Goal: Complete application form: Complete application form

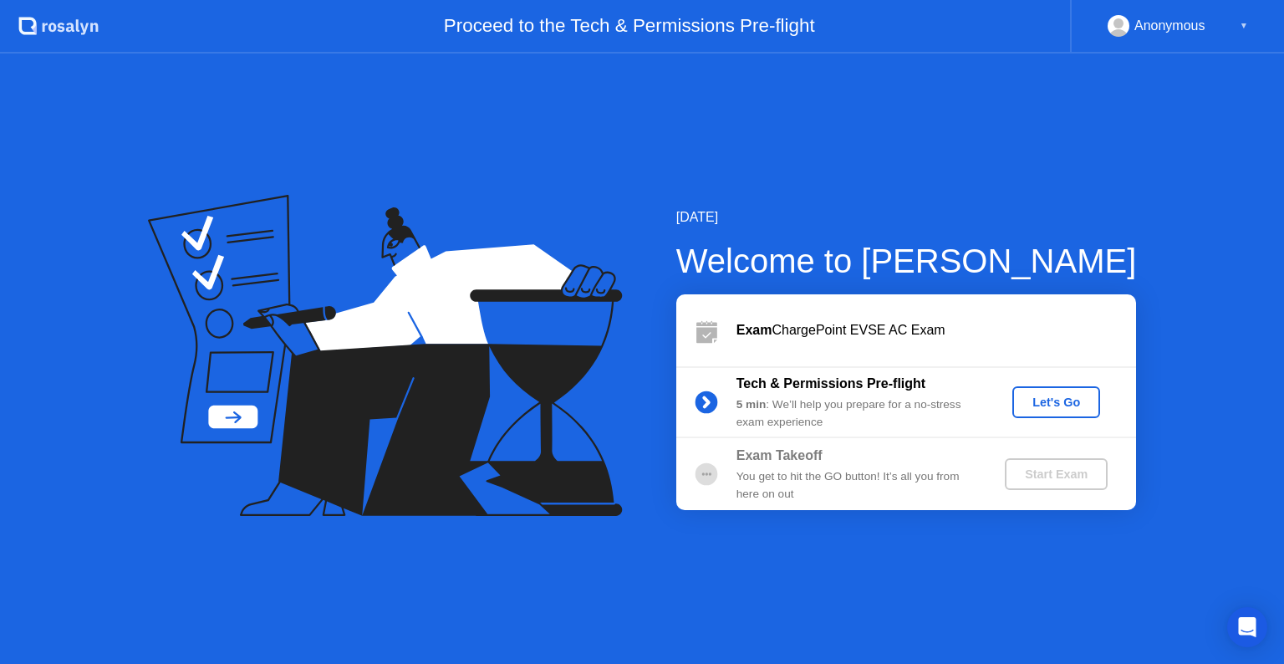
click at [1045, 398] on div "Let's Go" at bounding box center [1056, 401] width 74 height 13
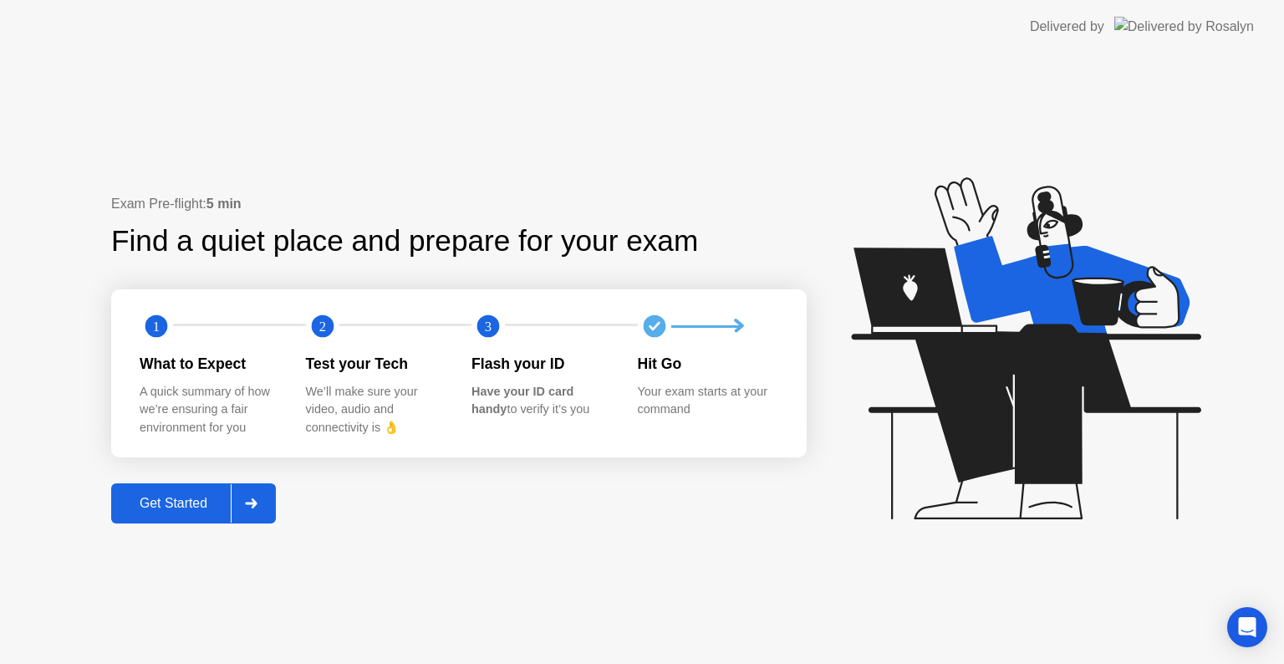
click at [157, 509] on div "Get Started" at bounding box center [173, 503] width 114 height 15
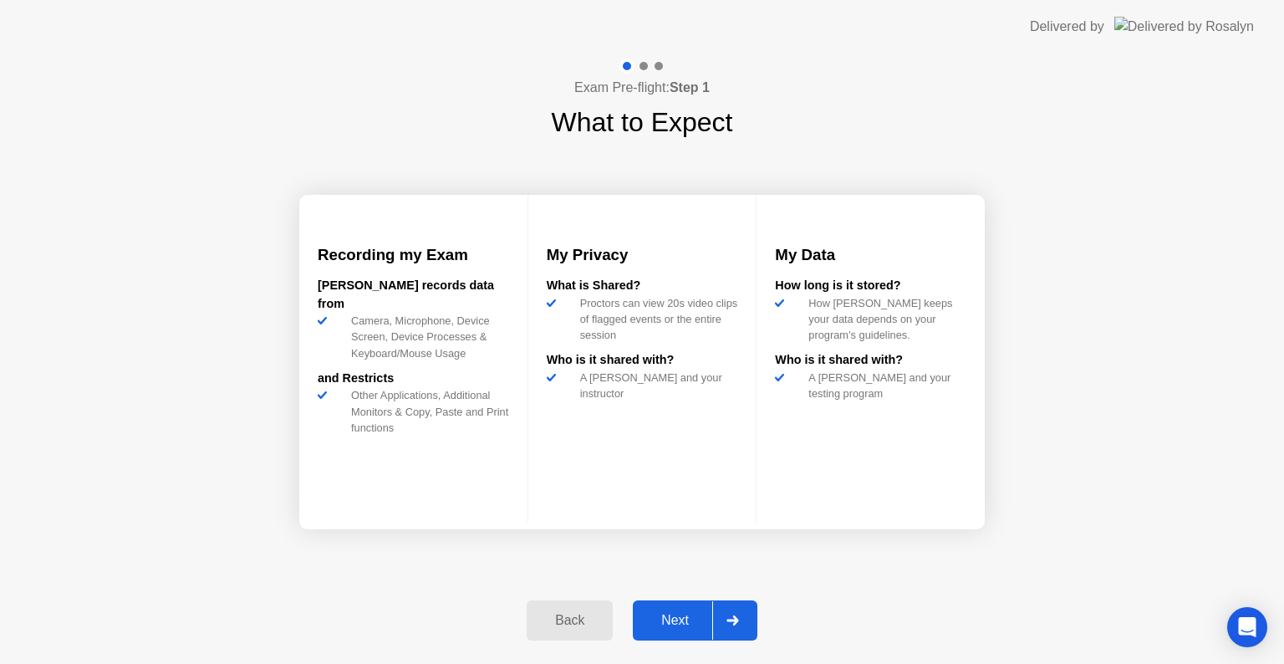
click at [669, 615] on div "Next" at bounding box center [675, 620] width 74 height 15
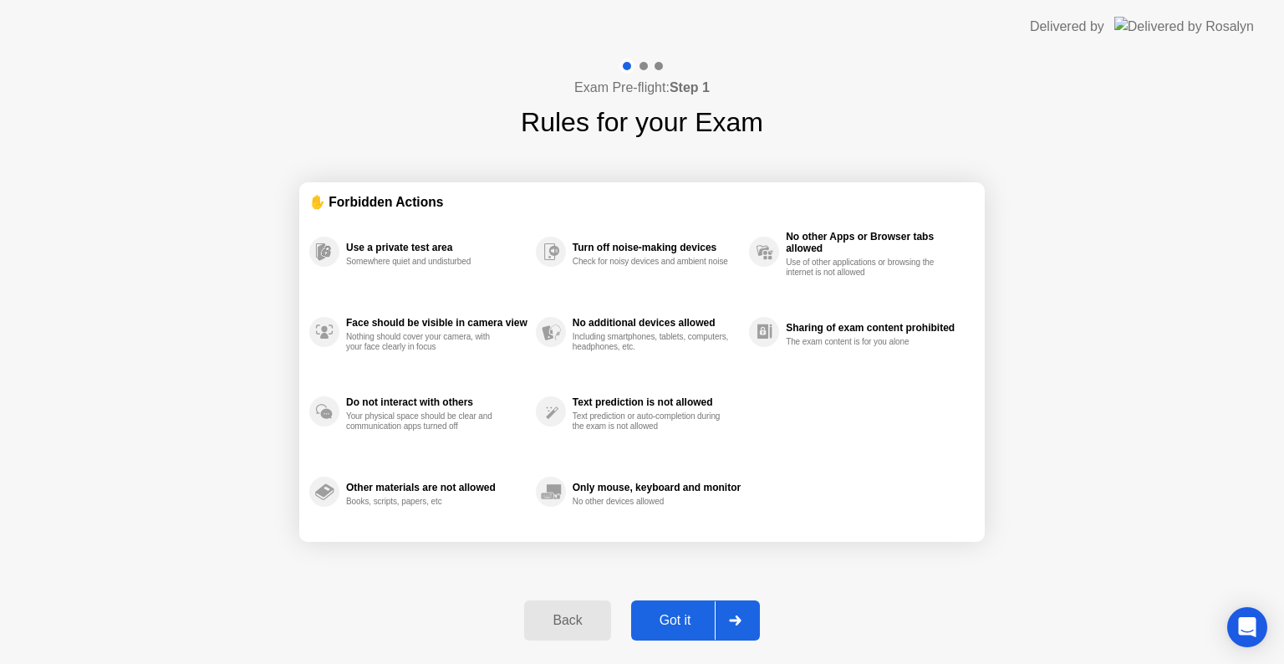
click at [669, 615] on div "Got it" at bounding box center [675, 620] width 79 height 15
select select "Available cameras"
select select "Available speakers"
select select "Available microphones"
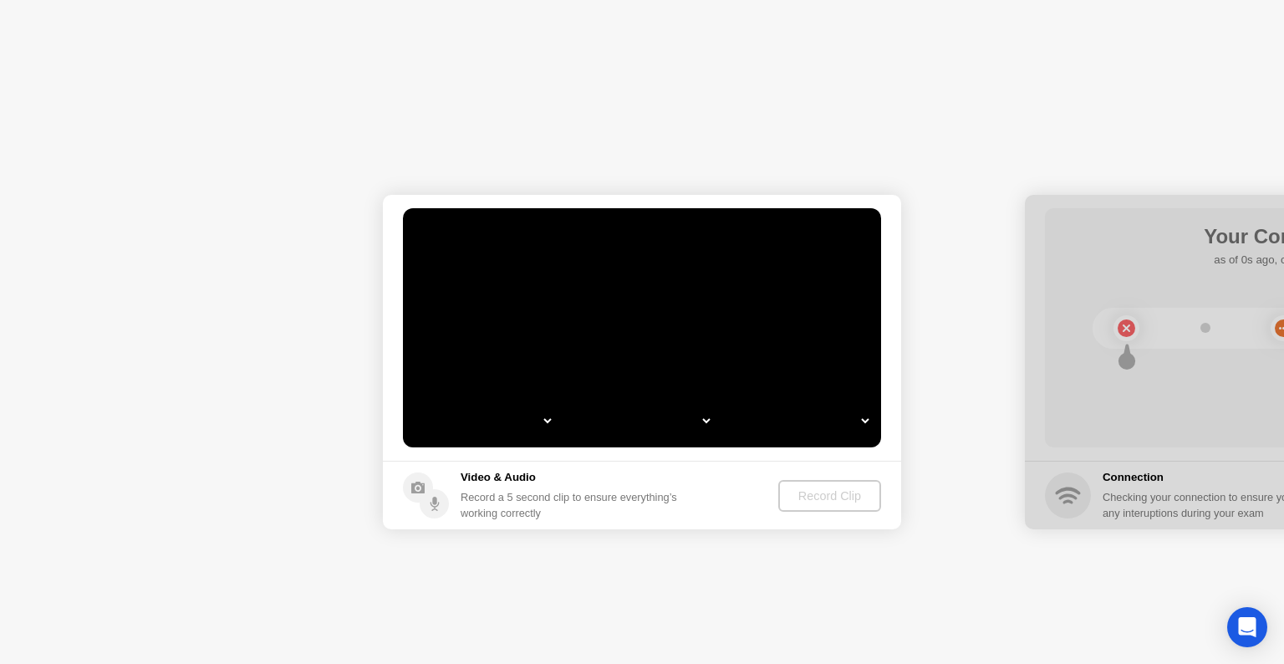
select select "**********"
select select "*******"
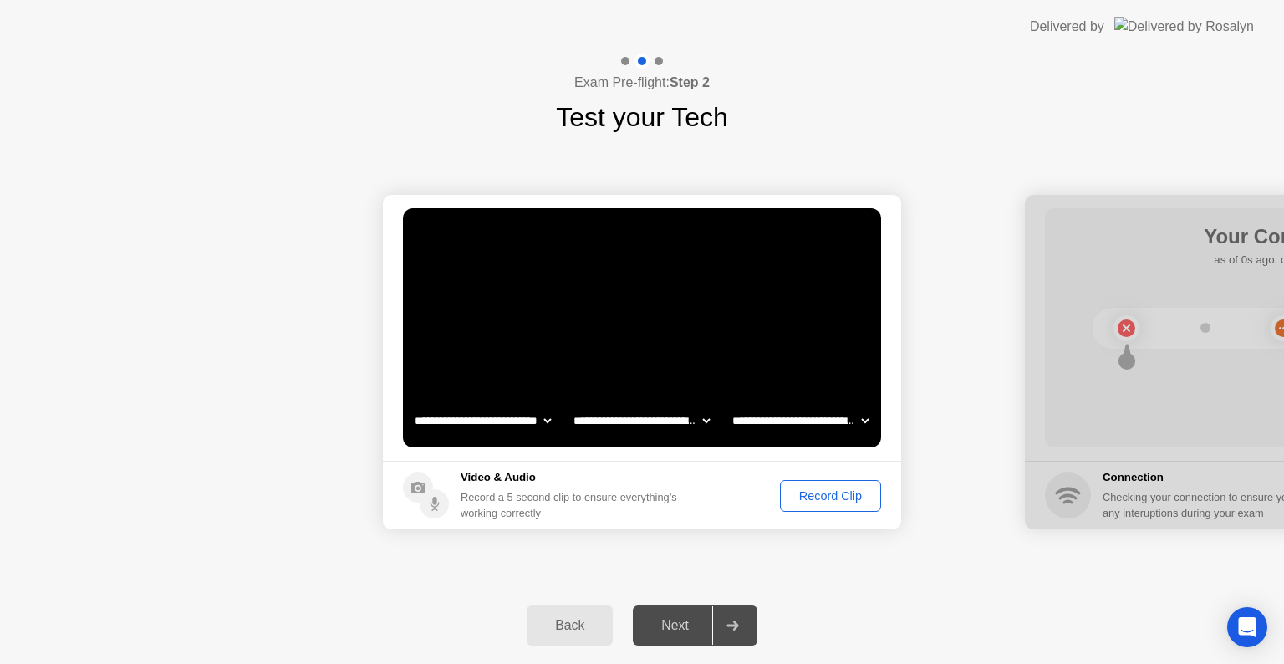
click at [829, 493] on div "Record Clip" at bounding box center [830, 495] width 89 height 13
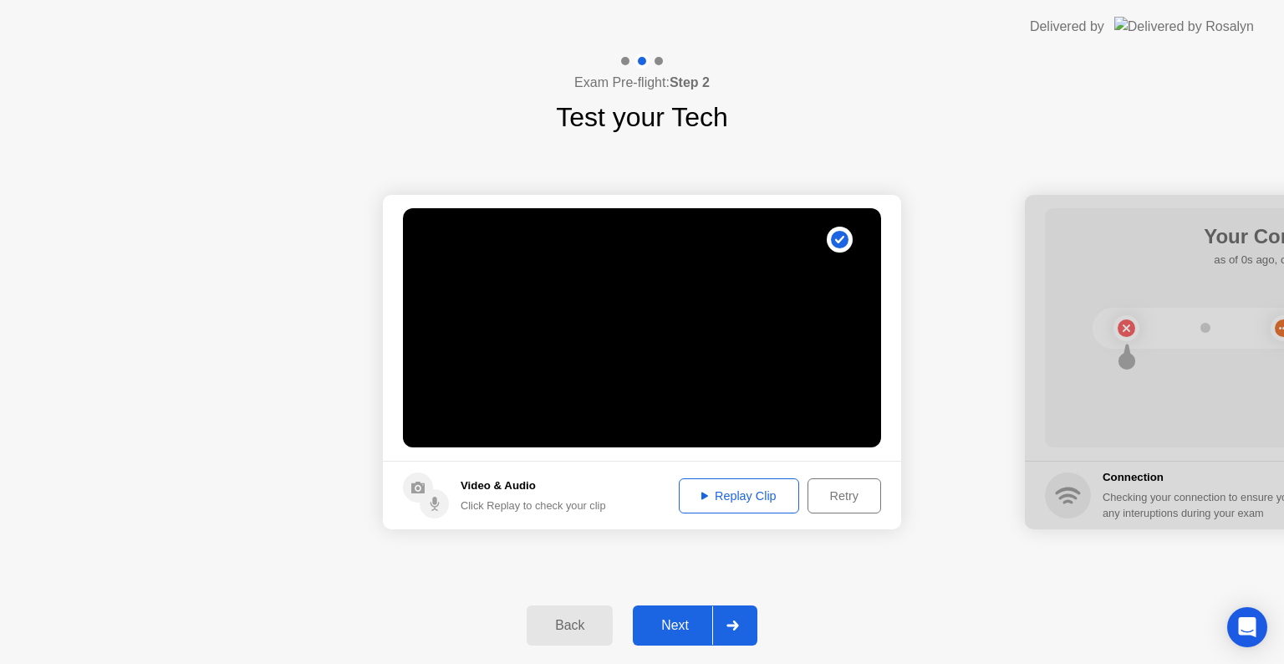
click at [680, 619] on div "Next" at bounding box center [675, 625] width 74 height 15
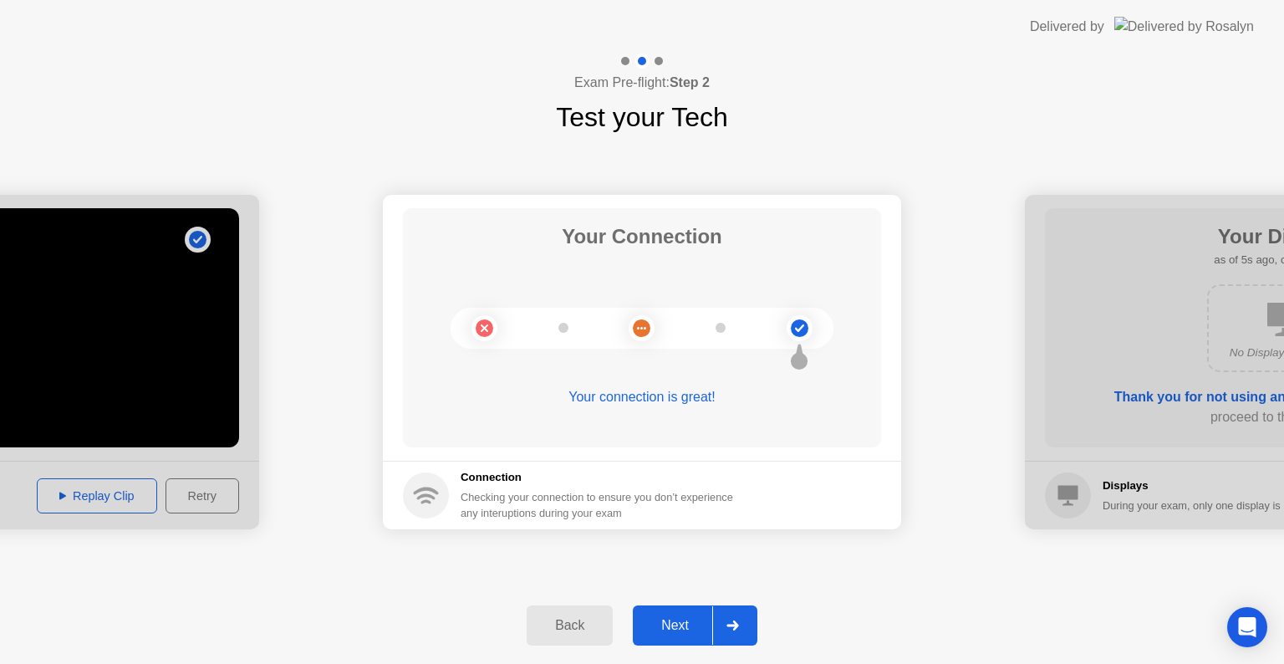
click at [680, 619] on div "Next" at bounding box center [675, 625] width 74 height 15
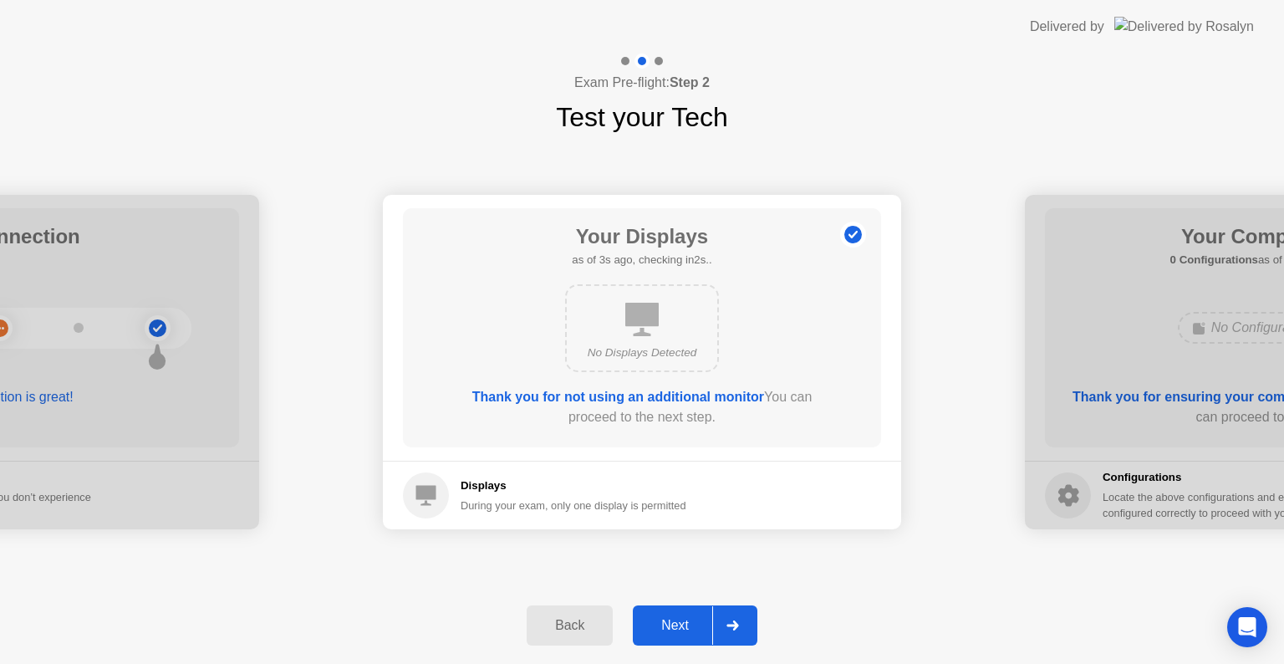
click at [680, 619] on div "Next" at bounding box center [675, 625] width 74 height 15
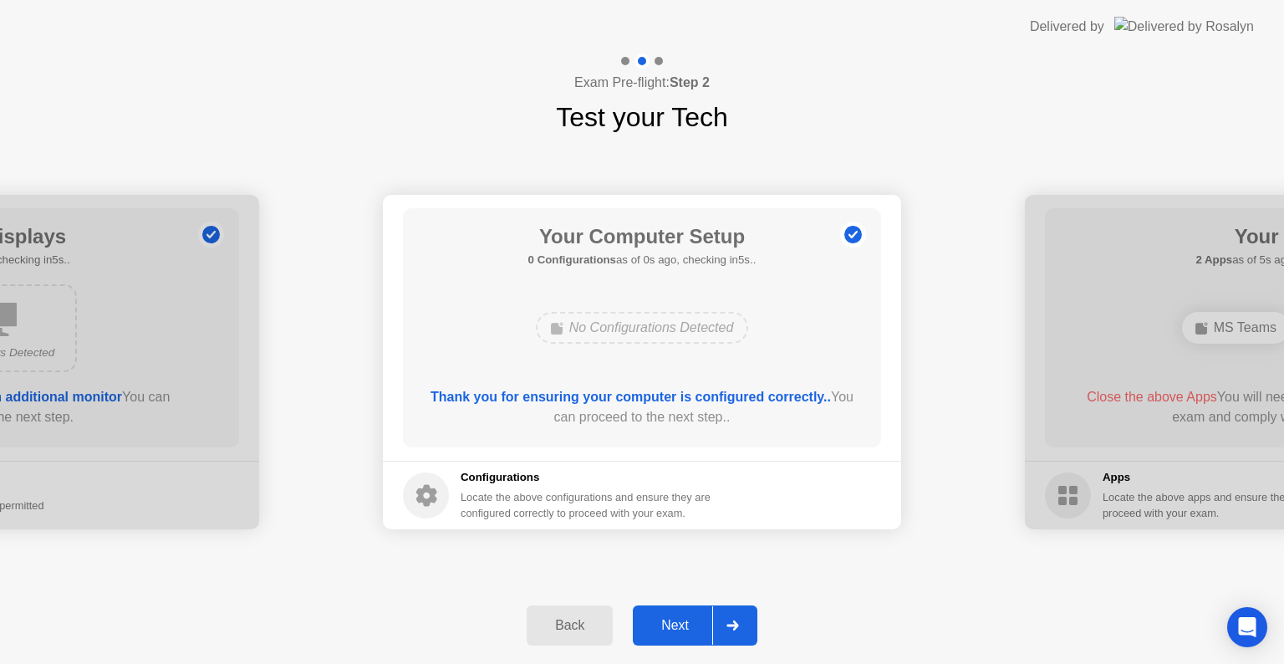
click at [680, 619] on div "Next" at bounding box center [675, 625] width 74 height 15
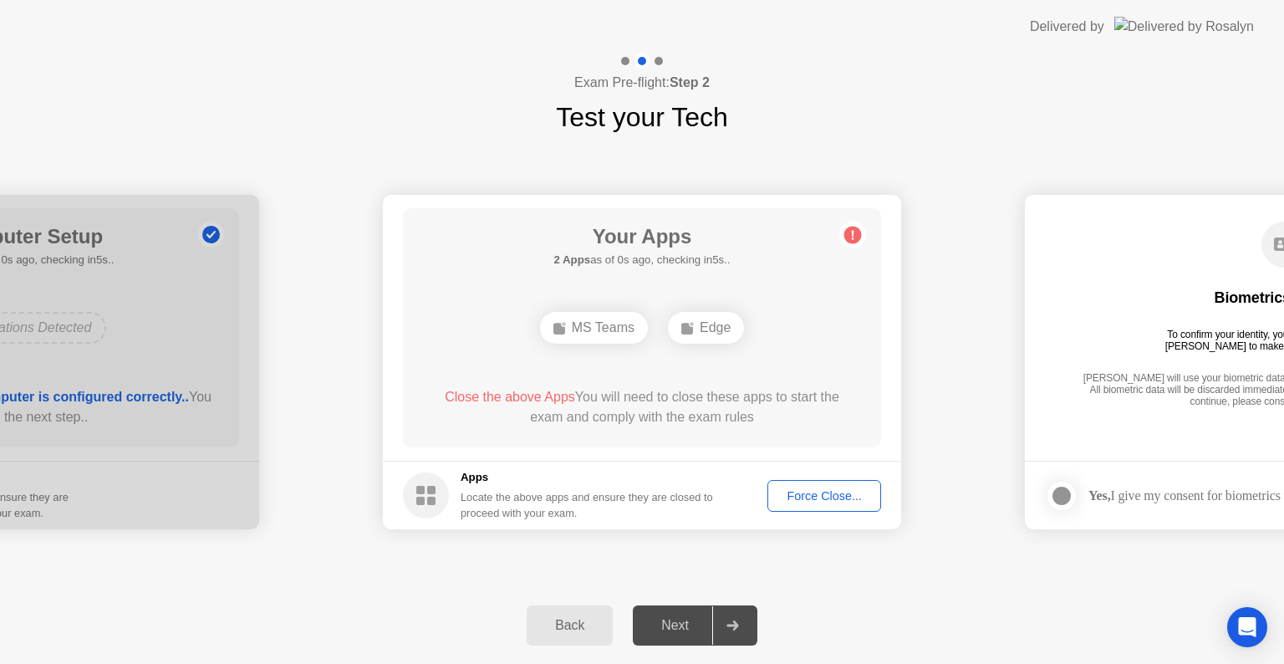
click at [822, 498] on div "Force Close..." at bounding box center [824, 495] width 102 height 13
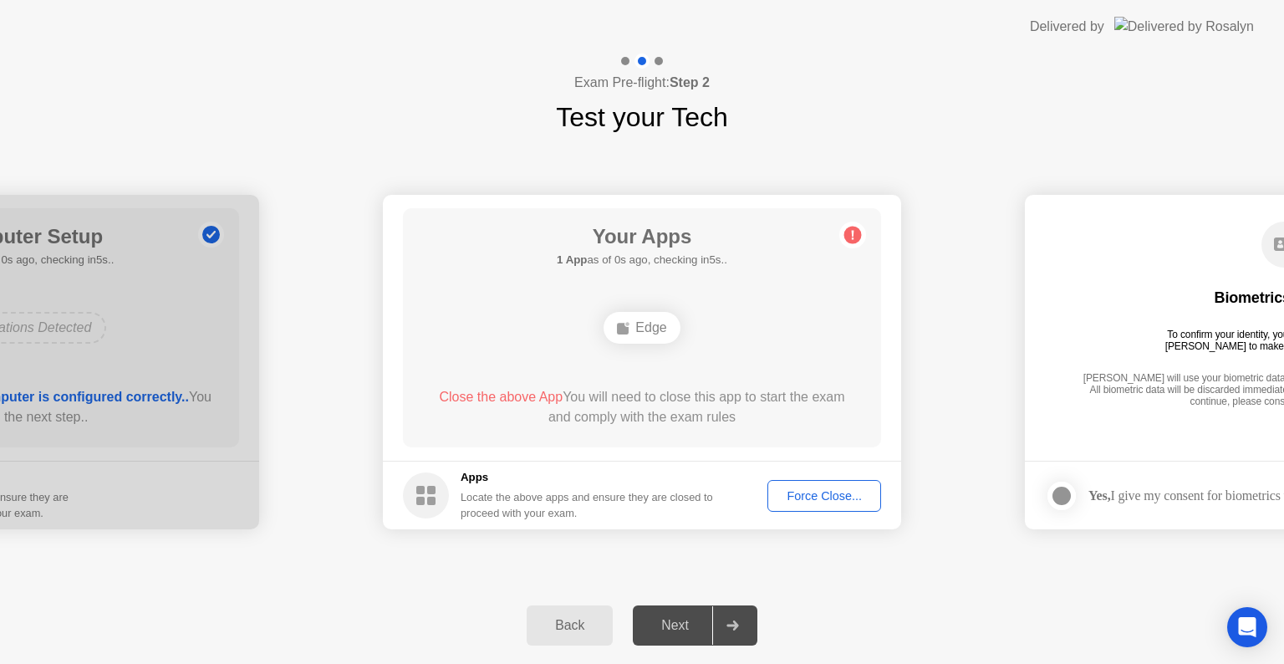
click at [813, 485] on button "Force Close..." at bounding box center [824, 496] width 114 height 32
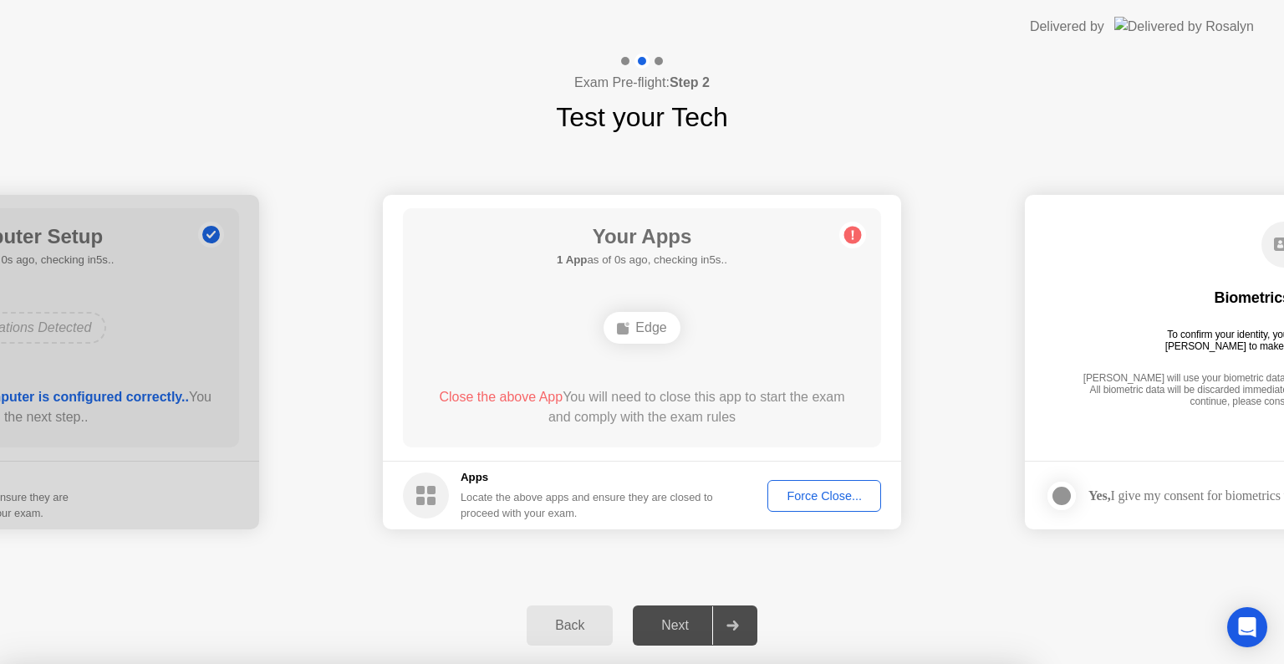
click at [813, 663] on div at bounding box center [642, 664] width 1284 height 0
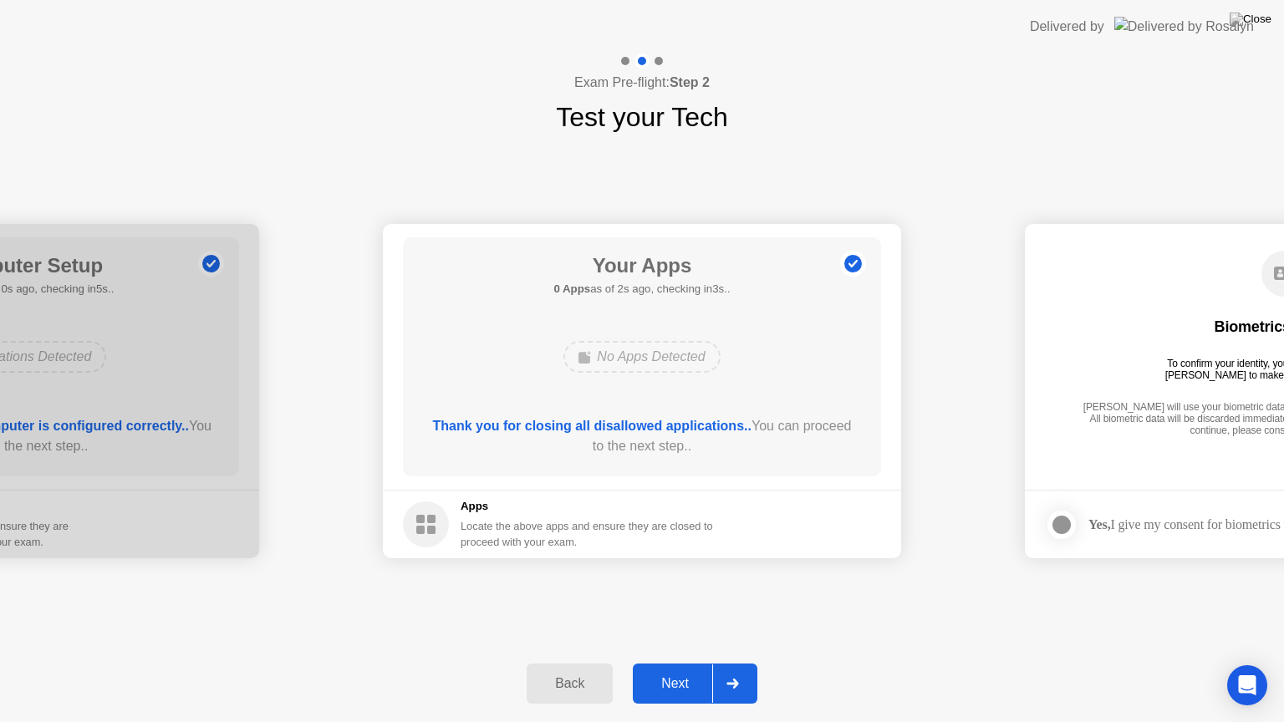
click at [690, 663] on div "Next" at bounding box center [675, 683] width 74 height 15
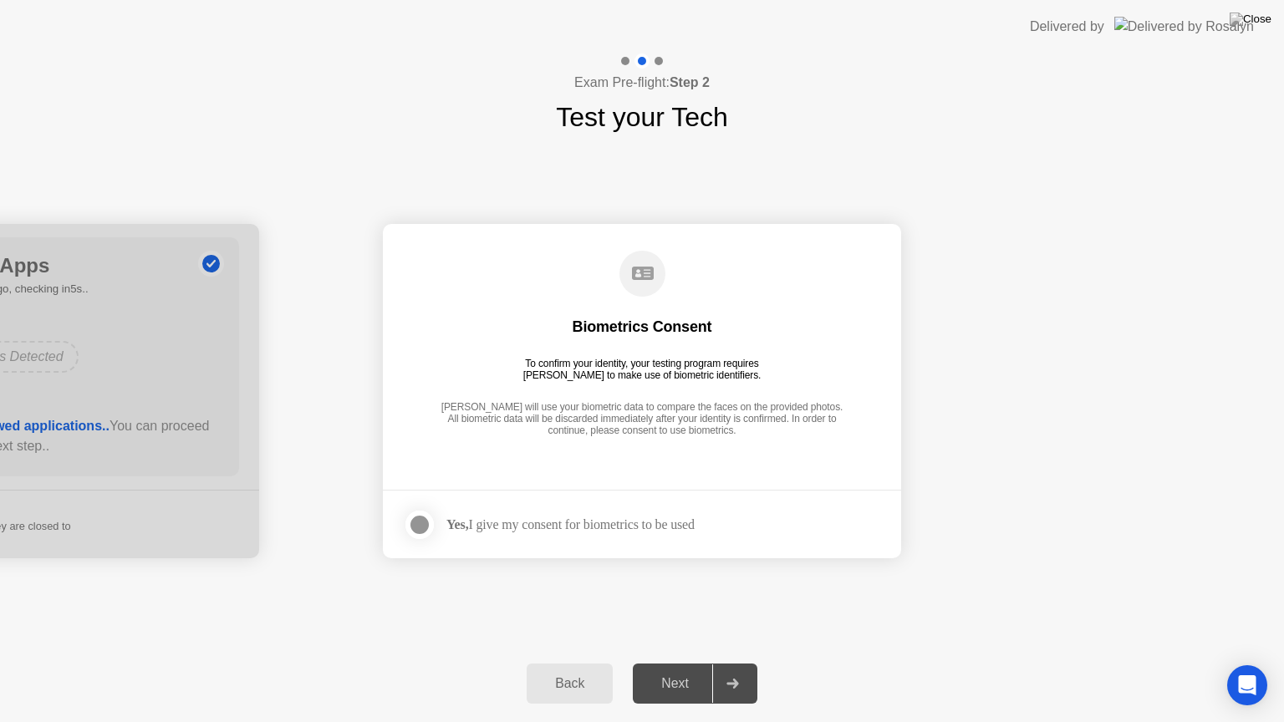
click at [421, 525] on div at bounding box center [419, 525] width 20 height 20
click at [689, 663] on div "Next" at bounding box center [675, 683] width 74 height 15
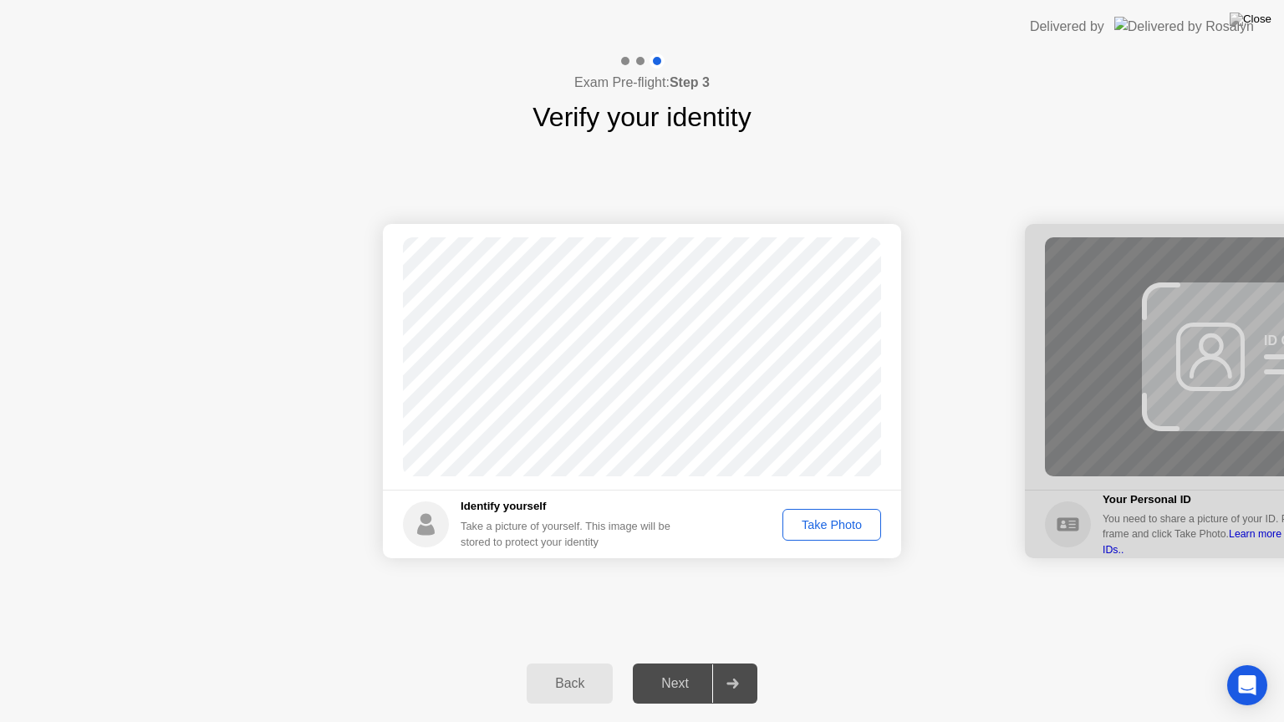
click at [826, 521] on div "Take Photo" at bounding box center [831, 524] width 87 height 13
click at [675, 663] on div "Next" at bounding box center [675, 683] width 74 height 15
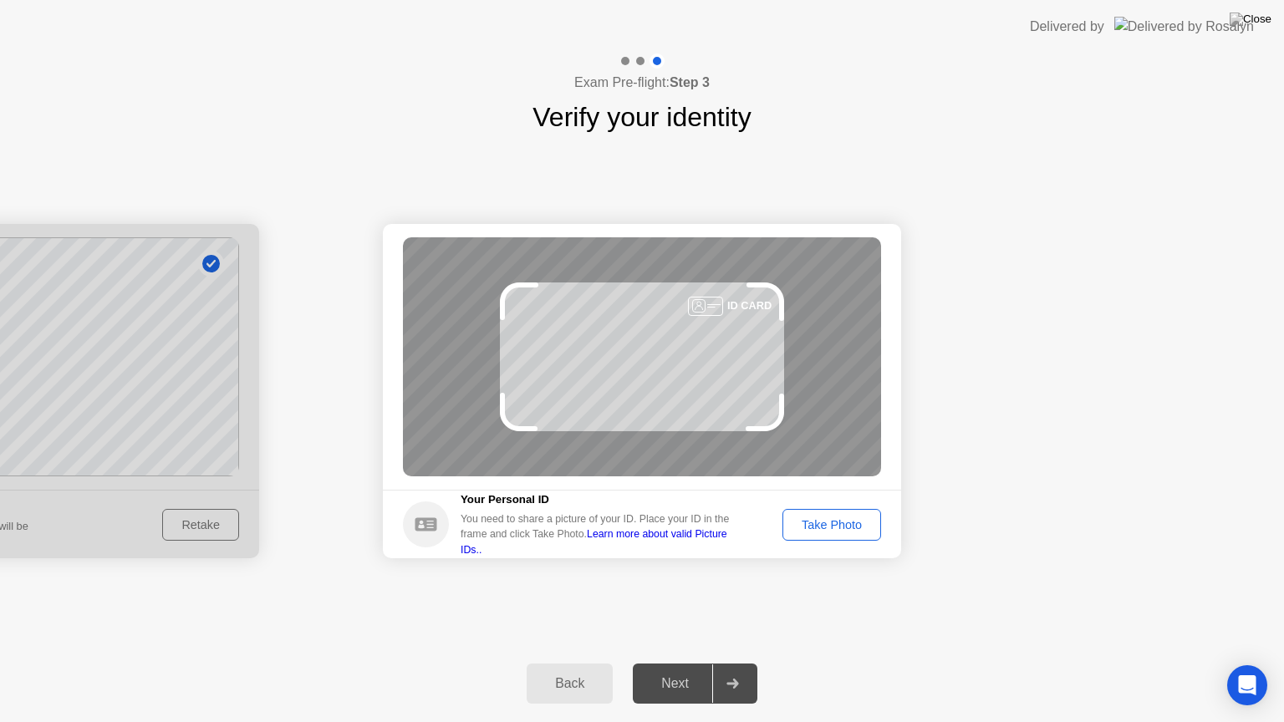
click at [675, 663] on div "Next" at bounding box center [675, 683] width 74 height 15
click at [836, 530] on div "Take Photo" at bounding box center [831, 524] width 87 height 13
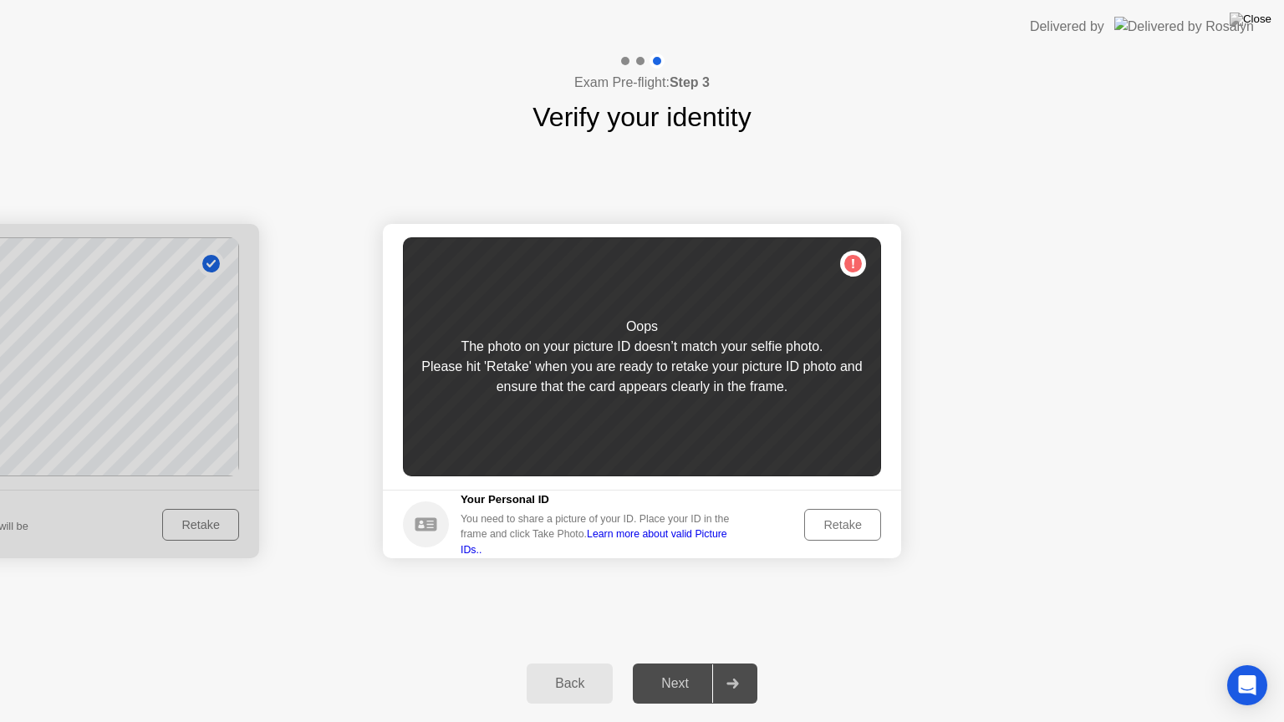
click at [836, 530] on div "Retake" at bounding box center [842, 524] width 65 height 13
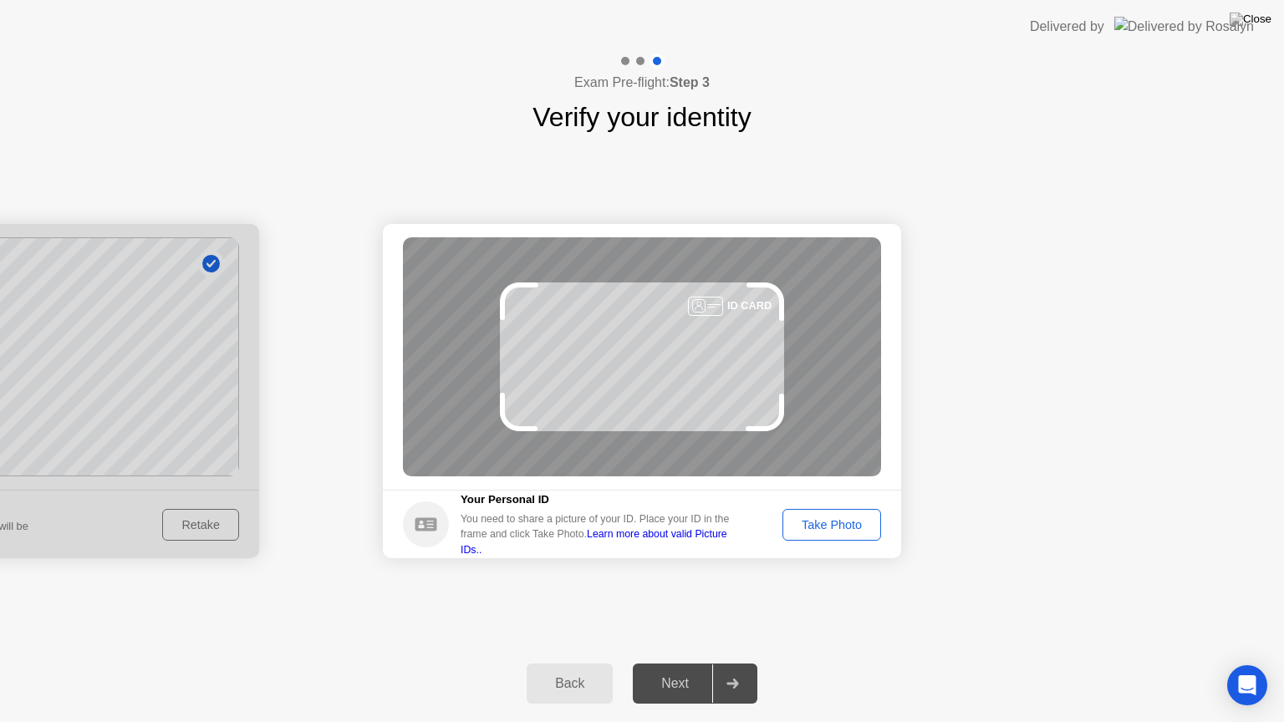
click at [836, 530] on div "Take Photo" at bounding box center [831, 524] width 87 height 13
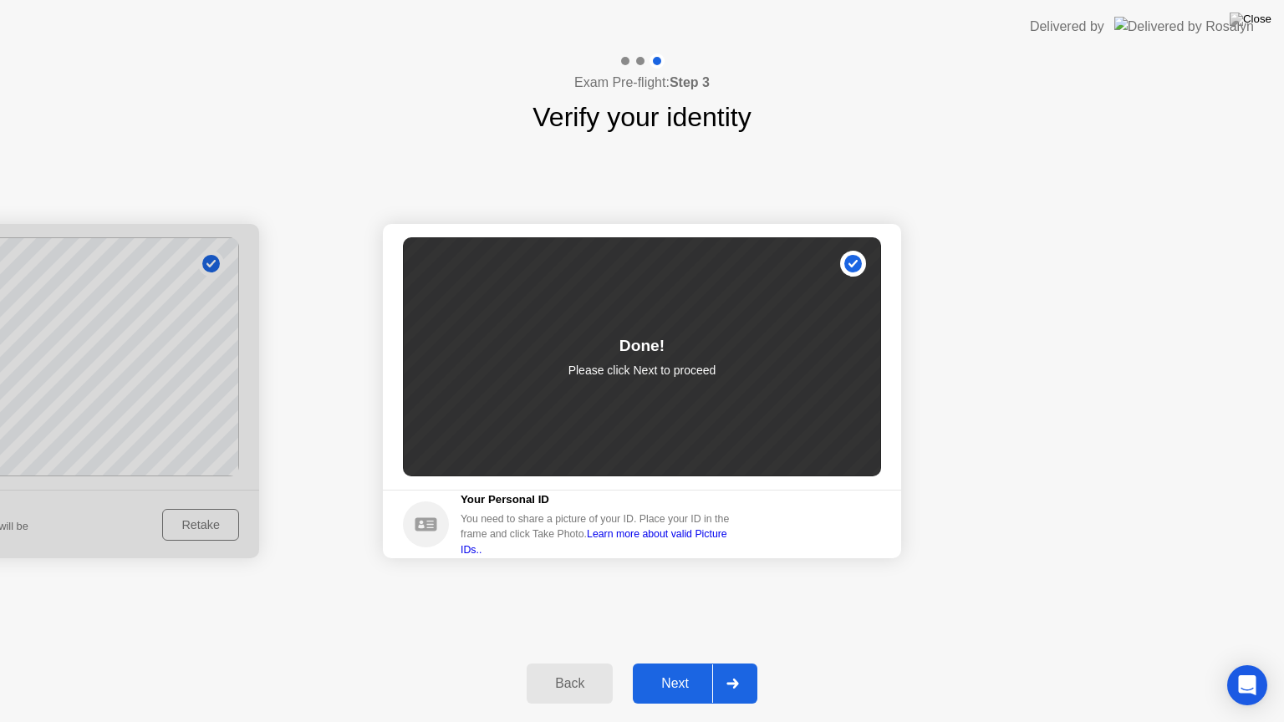
click at [671, 663] on button "Next" at bounding box center [695, 684] width 125 height 40
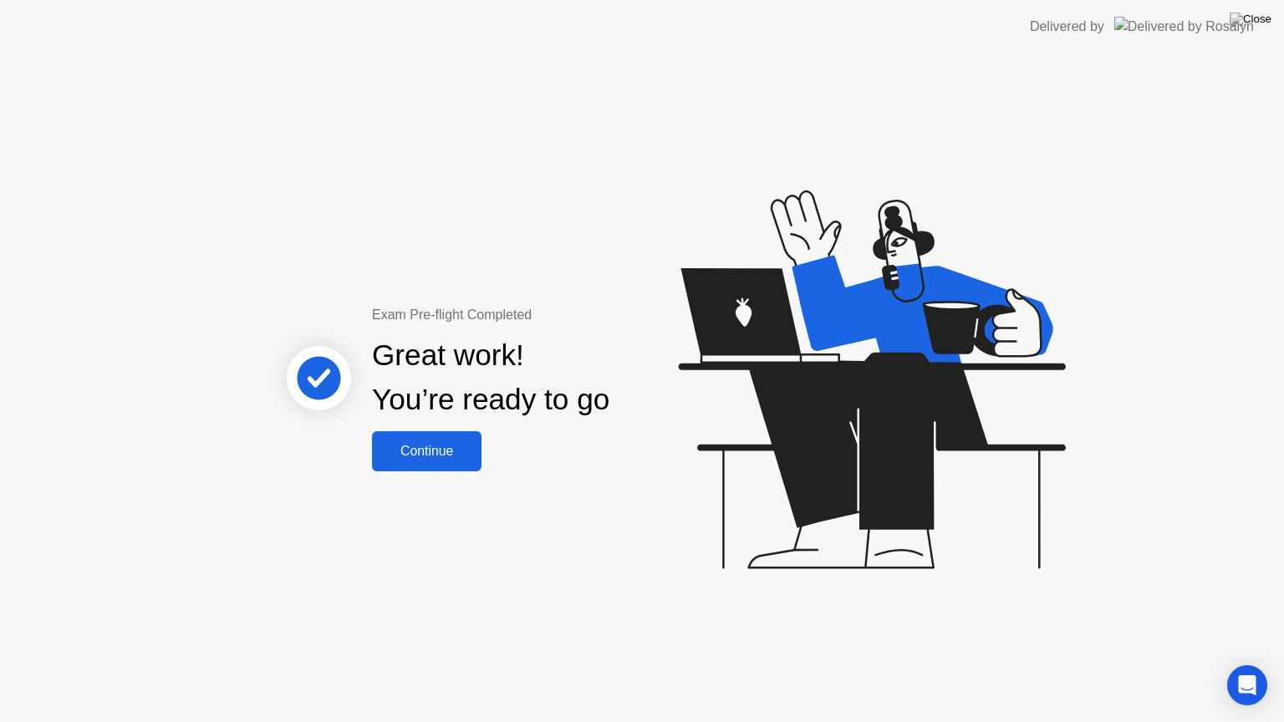
click at [434, 444] on div "Continue" at bounding box center [426, 451] width 99 height 15
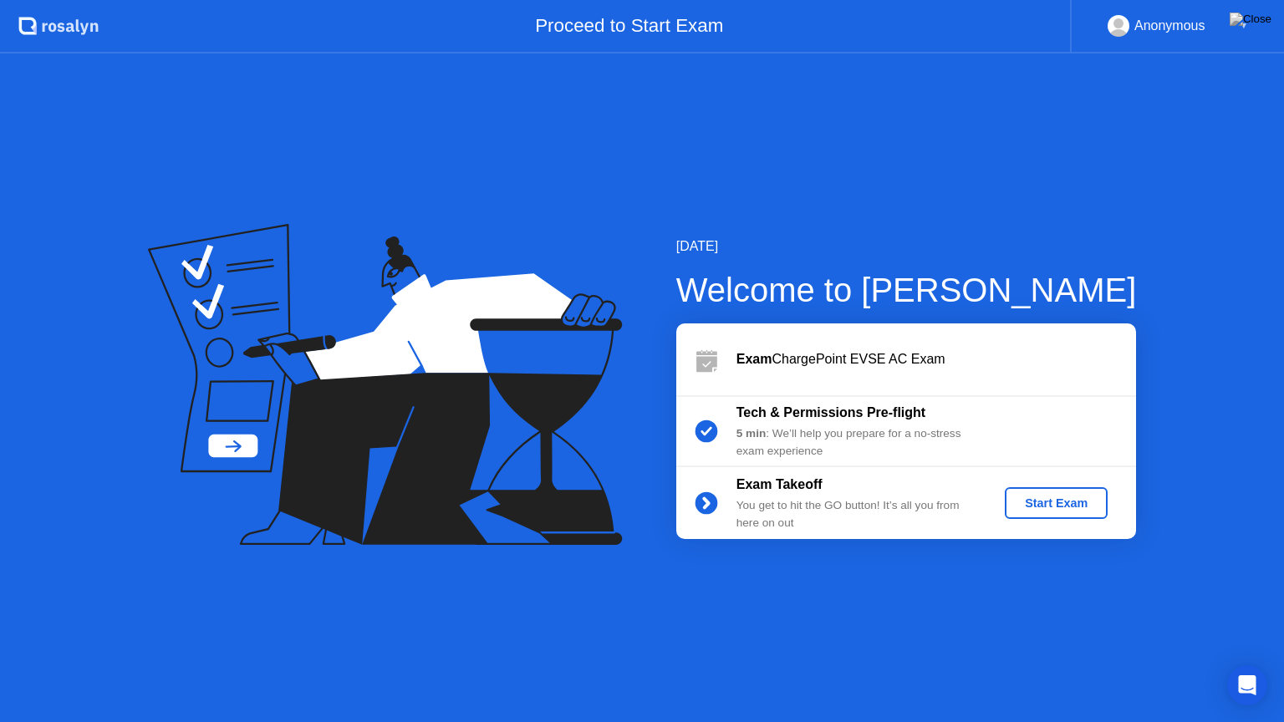
click at [1056, 499] on div "Start Exam" at bounding box center [1055, 502] width 89 height 13
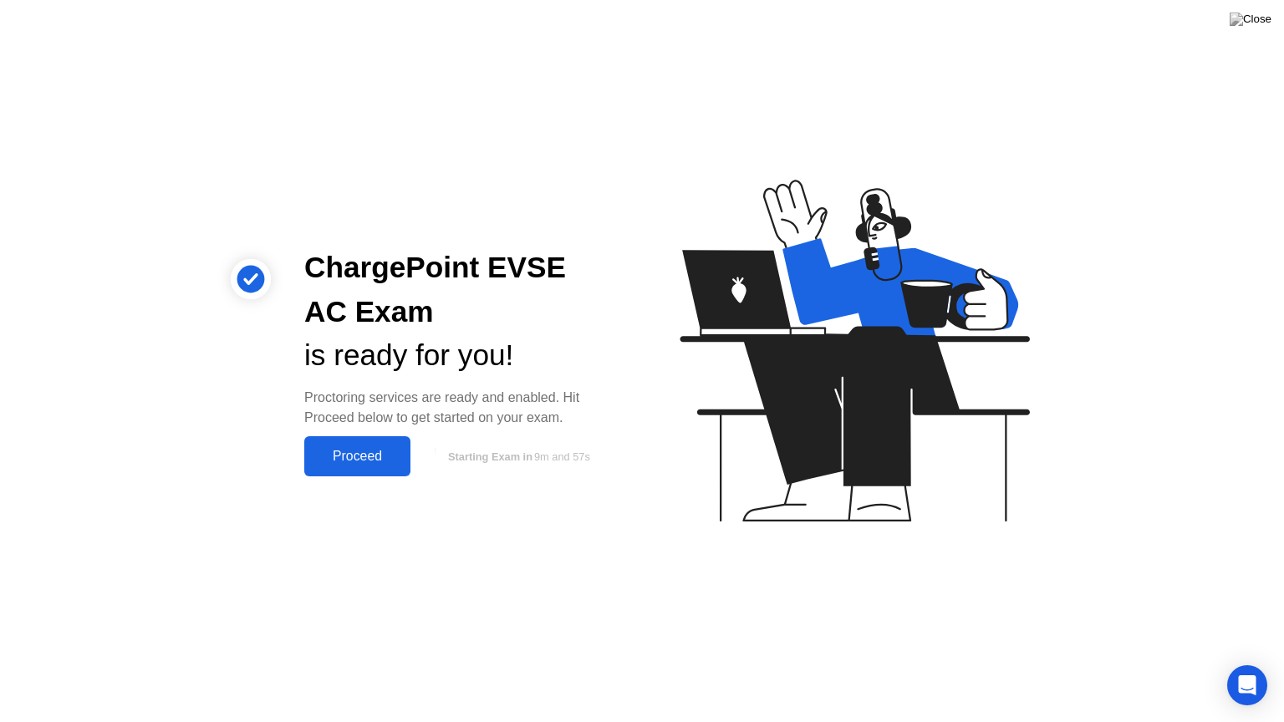
click at [344, 455] on div "Proceed" at bounding box center [357, 456] width 96 height 15
